Goal: Task Accomplishment & Management: Use online tool/utility

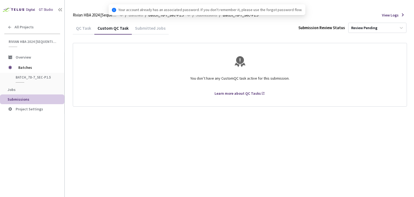
click at [81, 27] on div "QC Task" at bounding box center [84, 29] width 22 height 9
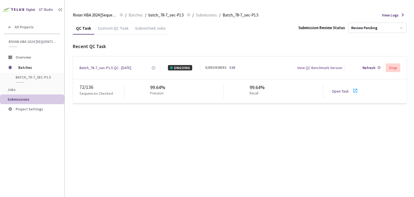
click at [334, 93] on div "Open Task" at bounding box center [341, 90] width 20 height 5
click at [93, 67] on div "Batch_78-7_sec-P1.5 QC - [DATE]" at bounding box center [105, 67] width 52 height 5
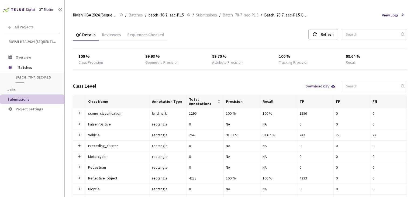
click at [107, 33] on div "Reviewers" at bounding box center [111, 36] width 25 height 9
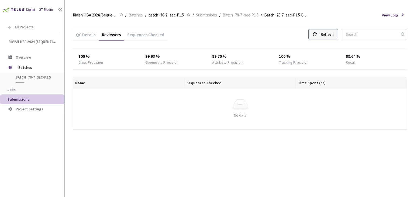
click at [325, 32] on div "Refresh" at bounding box center [323, 34] width 30 height 10
click at [325, 33] on div "Refresh" at bounding box center [323, 34] width 30 height 10
click at [326, 30] on div "Refresh" at bounding box center [323, 34] width 30 height 10
click at [333, 33] on div "Refresh" at bounding box center [326, 34] width 13 height 10
click at [316, 34] on icon at bounding box center [315, 34] width 4 height 4
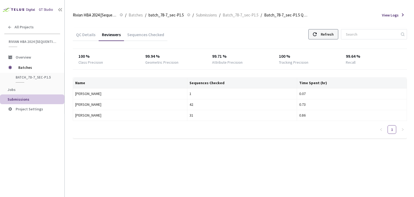
click at [316, 34] on icon at bounding box center [315, 34] width 4 height 4
click at [316, 34] on use at bounding box center [315, 34] width 4 height 4
click at [316, 34] on icon at bounding box center [315, 34] width 4 height 4
click at [333, 35] on div "Refresh" at bounding box center [326, 34] width 13 height 10
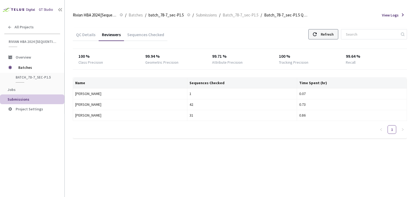
click at [325, 32] on div "Refresh" at bounding box center [323, 34] width 30 height 10
click at [324, 31] on div "Refresh" at bounding box center [323, 34] width 30 height 10
click at [316, 37] on div at bounding box center [315, 34] width 4 height 10
click at [333, 34] on div "Refresh" at bounding box center [326, 34] width 13 height 10
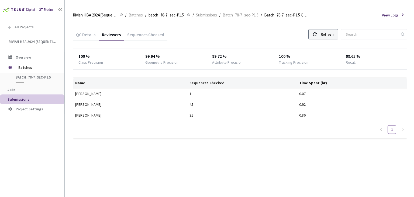
click at [333, 34] on div "Refresh" at bounding box center [326, 34] width 13 height 10
click at [314, 46] on div "QC Details Reviewers Sequences Checked Refresh 100 % Class Precision 99.94 % Ge…" at bounding box center [240, 83] width 334 height 110
click at [327, 37] on div "Refresh" at bounding box center [326, 34] width 13 height 10
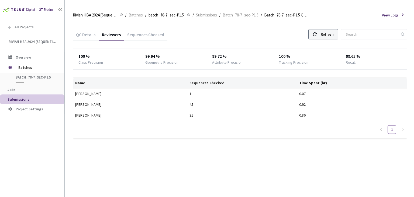
click at [333, 33] on div "Refresh" at bounding box center [326, 34] width 13 height 10
click at [328, 32] on div "Refresh" at bounding box center [326, 34] width 13 height 10
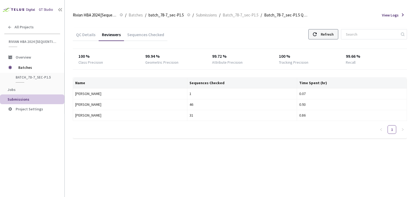
click at [328, 32] on div "Refresh" at bounding box center [326, 34] width 13 height 10
click at [328, 36] on div "Refresh" at bounding box center [326, 34] width 13 height 10
click at [327, 36] on div "Refresh" at bounding box center [326, 34] width 13 height 10
click at [333, 33] on div "Refresh" at bounding box center [326, 34] width 13 height 10
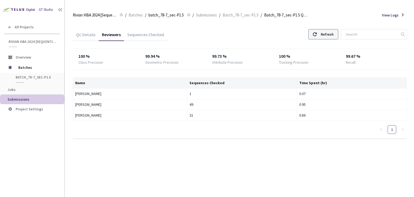
click at [333, 33] on div "Refresh" at bounding box center [326, 34] width 13 height 10
click at [330, 33] on div "Refresh" at bounding box center [326, 34] width 13 height 10
click at [330, 36] on div "Refresh" at bounding box center [326, 34] width 13 height 10
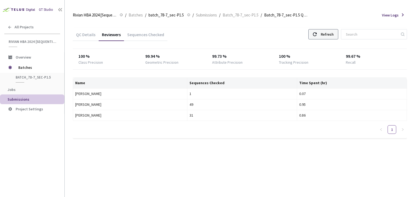
click at [330, 36] on div "Refresh" at bounding box center [326, 34] width 13 height 10
click at [327, 36] on div "Refresh" at bounding box center [323, 34] width 30 height 10
click at [324, 36] on div "Refresh" at bounding box center [323, 34] width 30 height 10
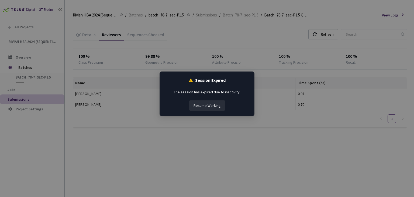
click at [210, 106] on button "Resume Working" at bounding box center [207, 105] width 36 height 10
